Goal: Contribute content: Contribute content

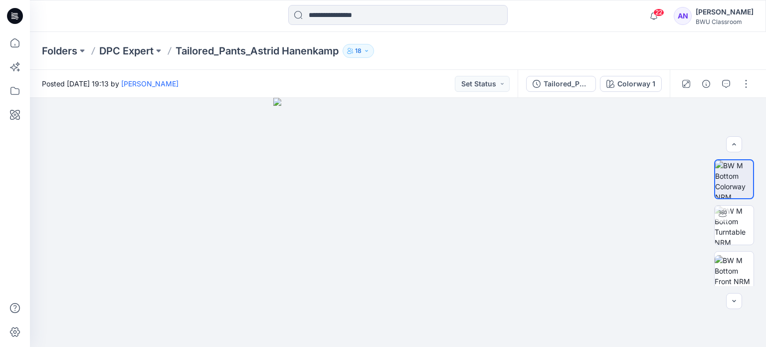
scroll to position [142, 0]
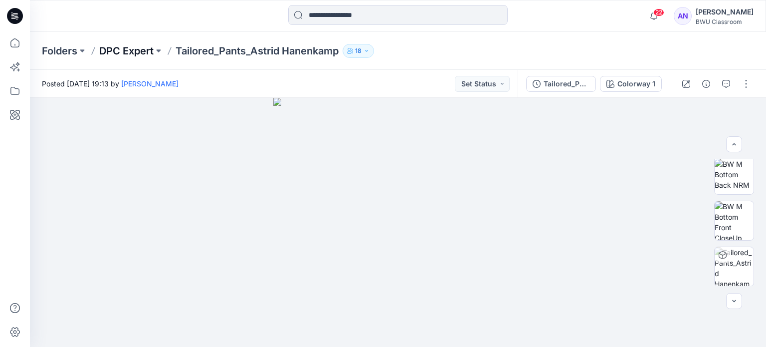
click at [119, 48] on p "DPC Expert" at bounding box center [126, 51] width 54 height 14
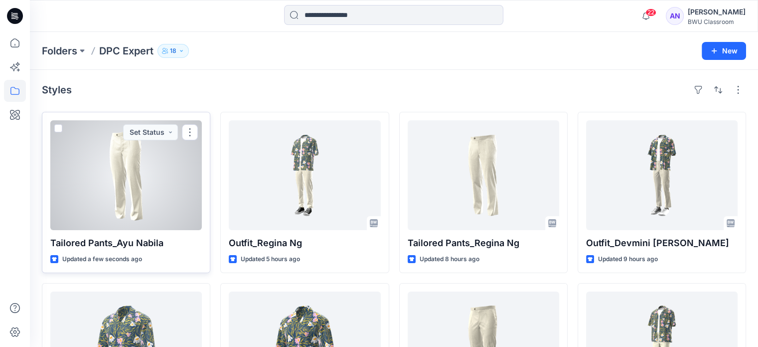
click at [134, 153] on div at bounding box center [126, 175] width 152 height 110
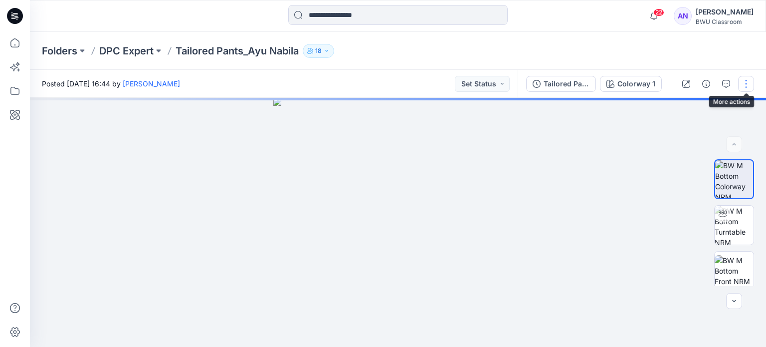
click at [750, 81] on button "button" at bounding box center [746, 84] width 16 height 16
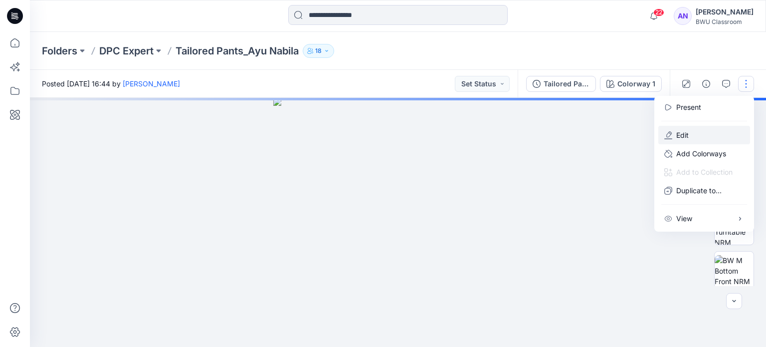
click at [703, 129] on button "Edit" at bounding box center [704, 135] width 92 height 18
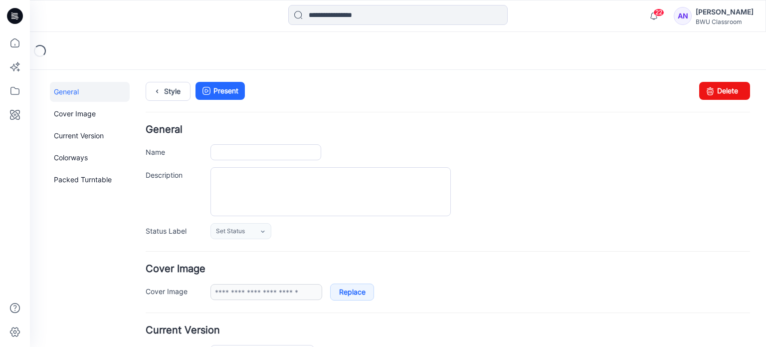
type input "**********"
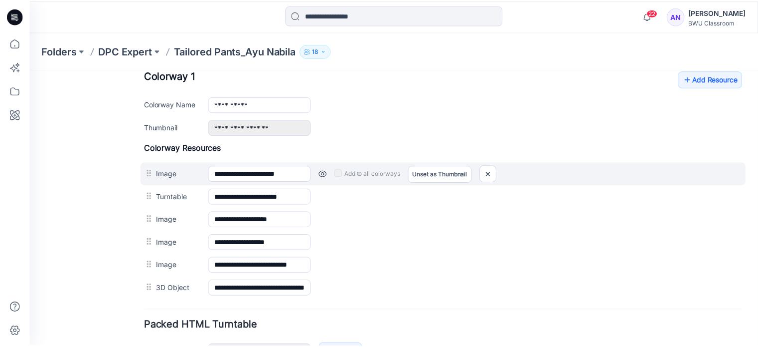
scroll to position [399, 0]
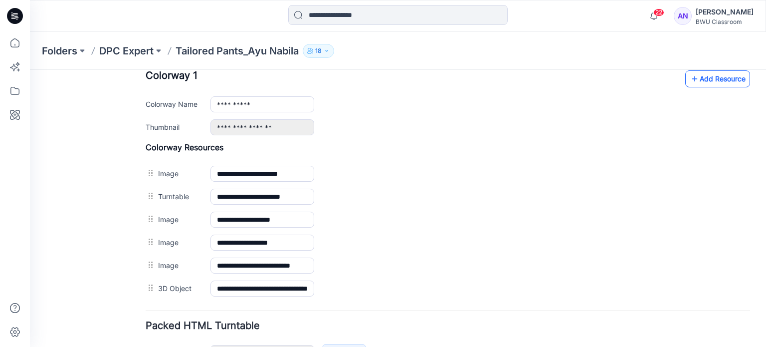
click at [700, 76] on link "Add Resource" at bounding box center [717, 78] width 65 height 17
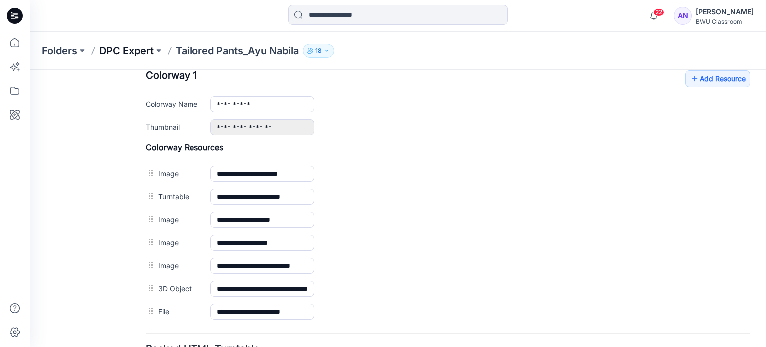
click at [137, 52] on p "DPC Expert" at bounding box center [126, 51] width 54 height 14
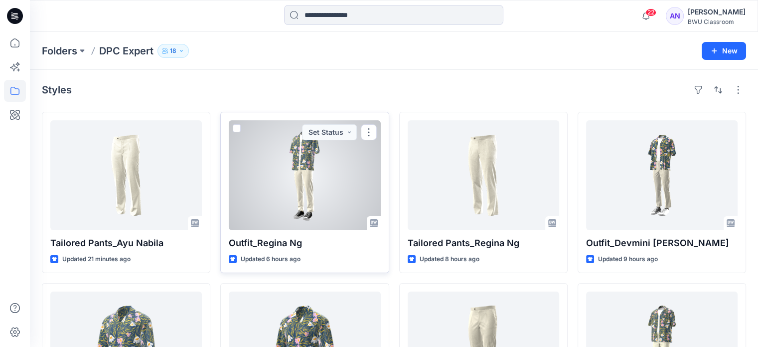
click at [285, 201] on div at bounding box center [305, 175] width 152 height 110
click at [300, 181] on div at bounding box center [305, 175] width 152 height 110
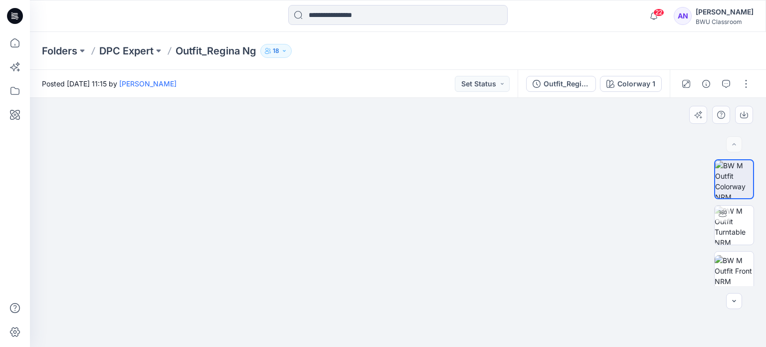
drag, startPoint x: 400, startPoint y: 312, endPoint x: 411, endPoint y: 243, distance: 70.2
click at [421, 162] on img at bounding box center [398, 68] width 575 height 558
click at [132, 47] on p "DPC Expert" at bounding box center [126, 51] width 54 height 14
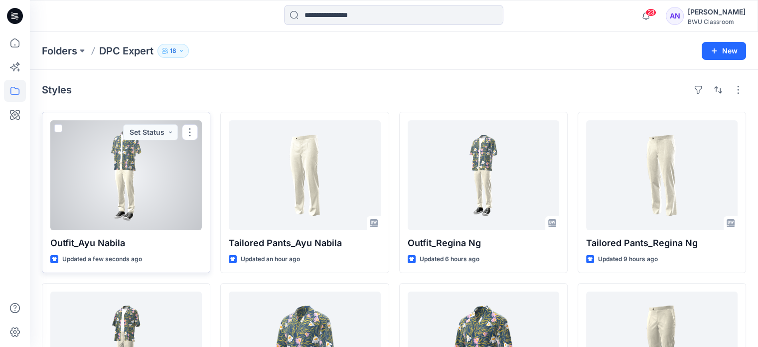
click at [132, 172] on div at bounding box center [126, 175] width 152 height 110
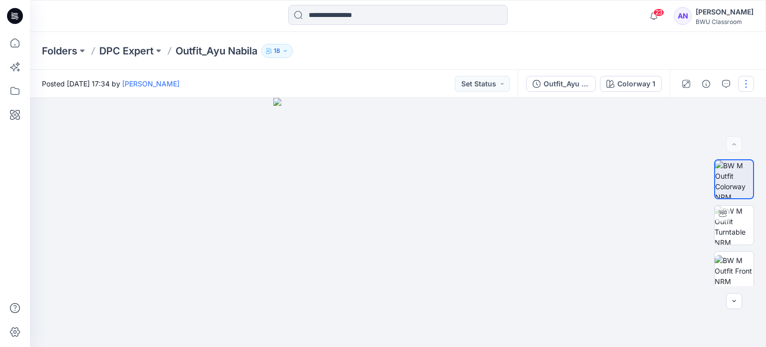
click at [744, 87] on button "button" at bounding box center [746, 84] width 16 height 16
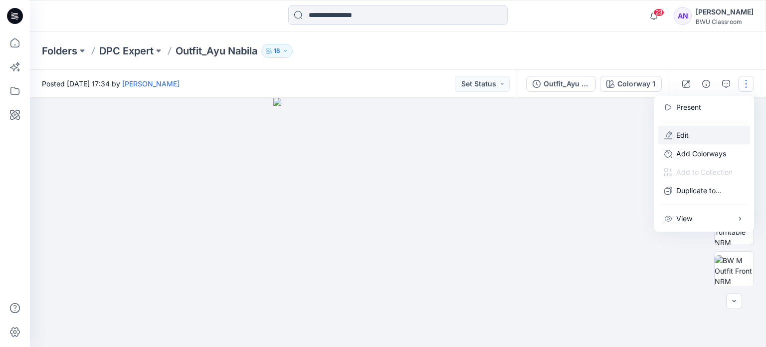
click at [689, 127] on button "Edit" at bounding box center [704, 135] width 92 height 18
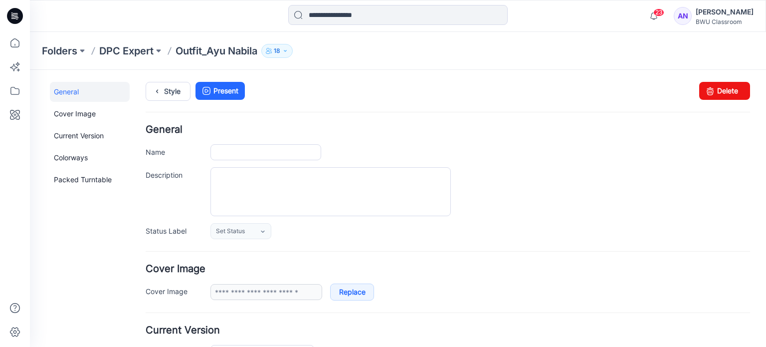
type input "**********"
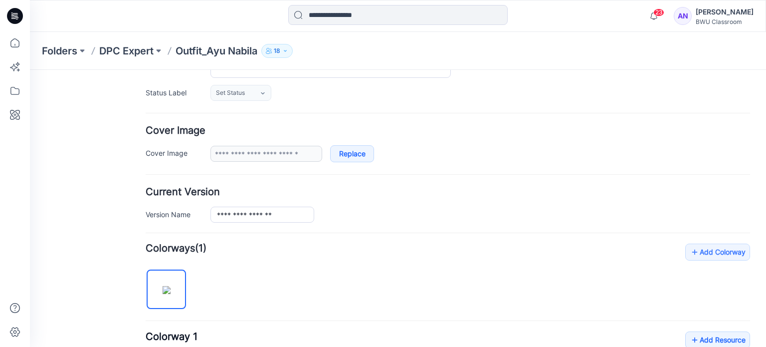
scroll to position [150, 0]
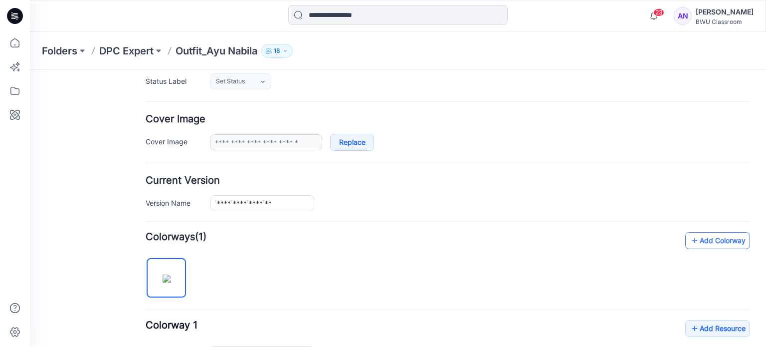
click at [690, 241] on icon at bounding box center [695, 240] width 10 height 16
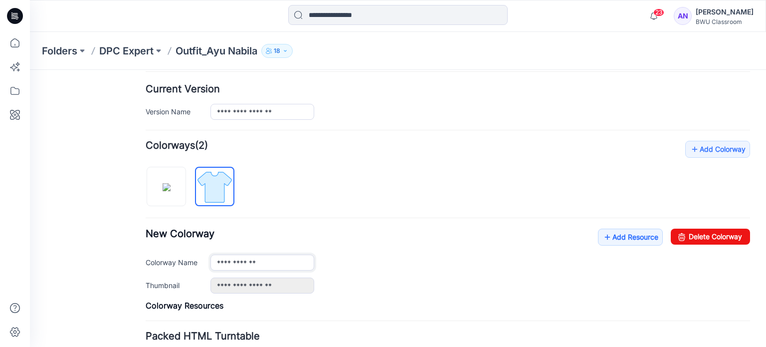
scroll to position [249, 0]
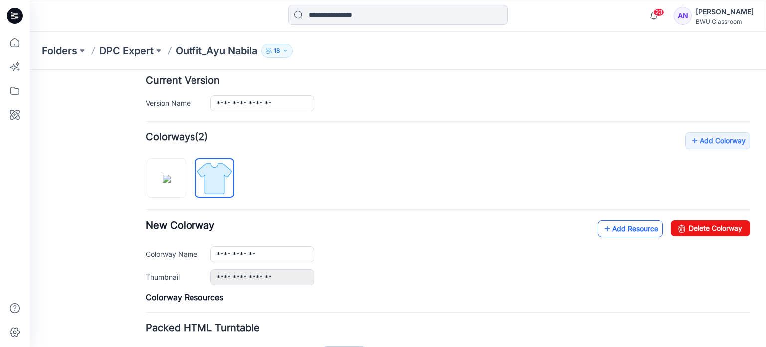
click at [639, 229] on link "Add Resource" at bounding box center [630, 228] width 65 height 17
click at [693, 223] on link "Delete Colorway" at bounding box center [710, 228] width 79 height 16
type input "**********"
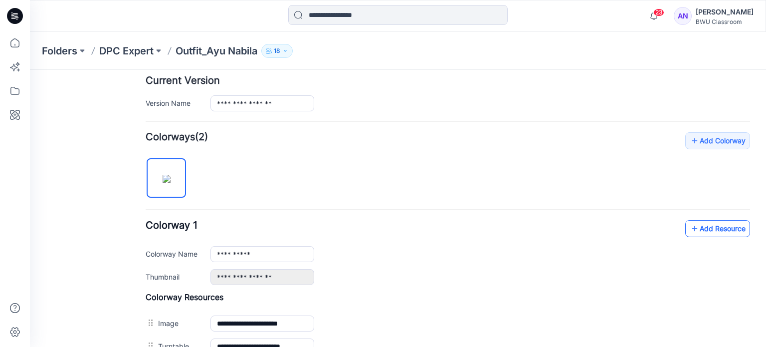
click at [708, 231] on link "Add Resource" at bounding box center [717, 228] width 65 height 17
click at [115, 143] on div "General Cover Image Current Version Colorways Packed Turntable" at bounding box center [90, 215] width 80 height 767
click at [706, 232] on link "Add Resource" at bounding box center [717, 228] width 65 height 17
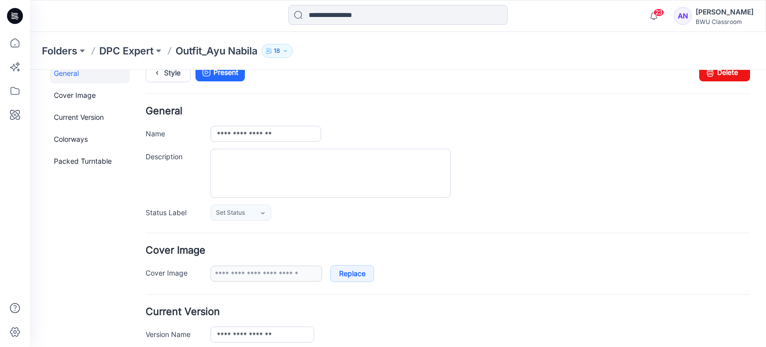
scroll to position [0, 0]
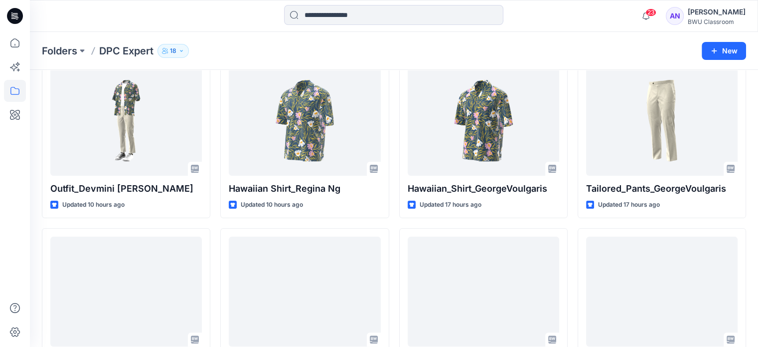
scroll to position [315, 0]
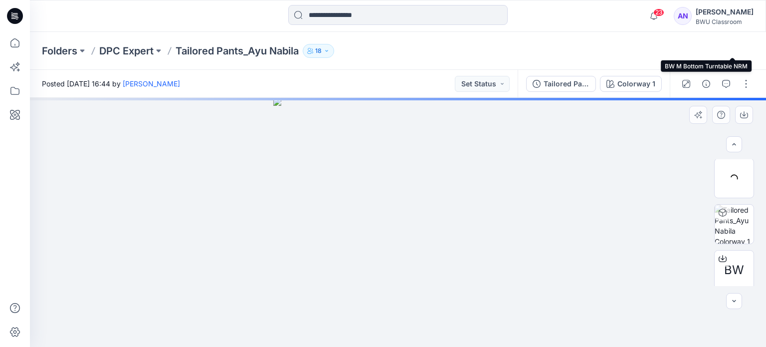
scroll to position [188, 0]
